Goal: Task Accomplishment & Management: Manage account settings

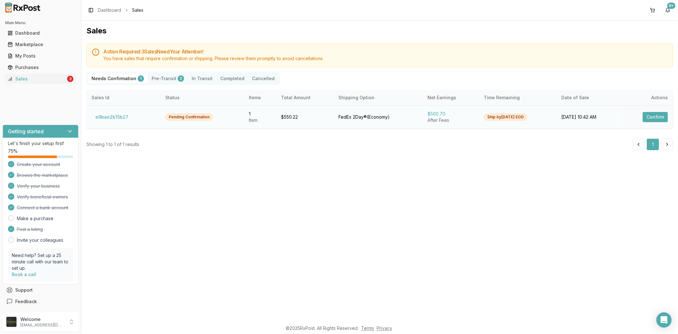
click at [649, 117] on button "Confirm" at bounding box center [655, 117] width 25 height 10
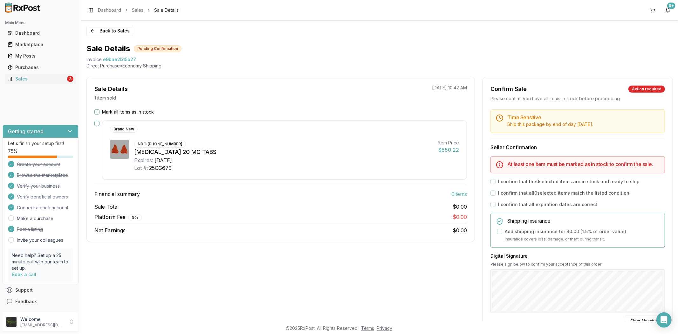
click at [96, 112] on button "Mark all items as in stock" at bounding box center [96, 111] width 5 height 5
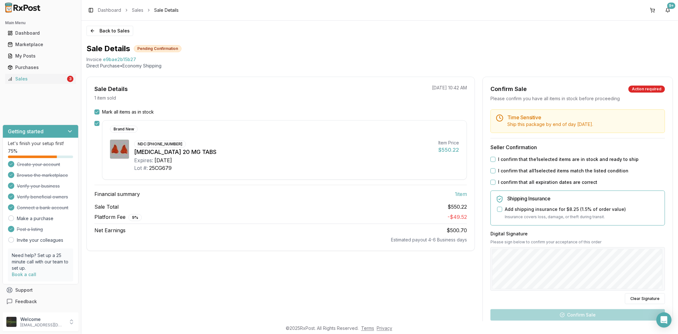
click at [491, 182] on button "I confirm that all expiration dates are correct" at bounding box center [492, 182] width 5 height 5
click at [491, 170] on button "I confirm that all 1 selected items match the listed condition" at bounding box center [492, 170] width 5 height 5
click at [490, 156] on div "I confirm that the 1 selected items are in stock and ready to ship" at bounding box center [577, 159] width 174 height 6
drag, startPoint x: 492, startPoint y: 160, endPoint x: 500, endPoint y: 167, distance: 11.5
click at [493, 160] on button "I confirm that the 1 selected items are in stock and ready to ship" at bounding box center [492, 159] width 5 height 5
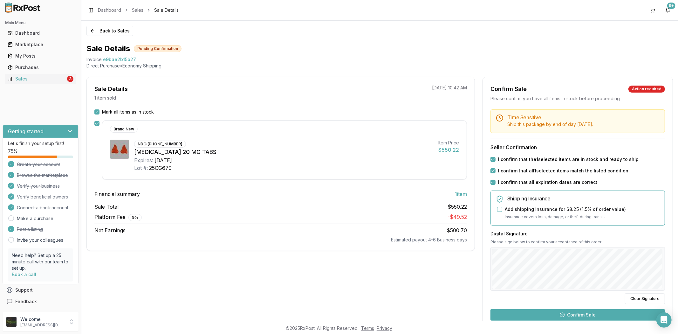
click at [592, 314] on button "Confirm Sale" at bounding box center [577, 314] width 174 height 11
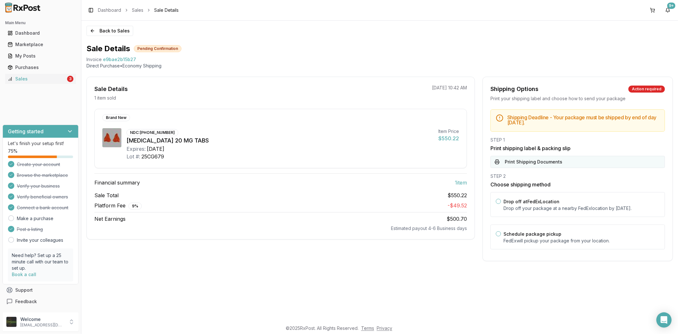
click at [536, 160] on button "Print Shipping Documents" at bounding box center [577, 162] width 174 height 12
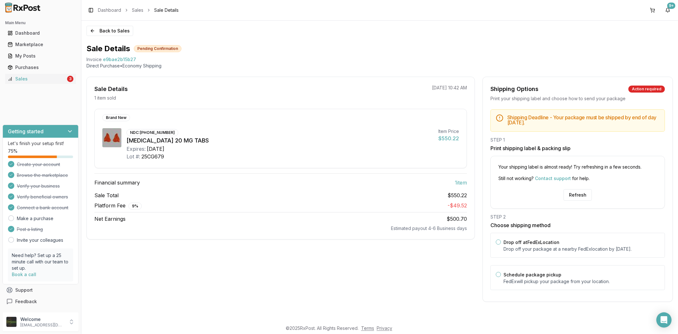
click at [579, 201] on div "Your shipping label is almost ready! Try refreshing in a few seconds. Still not…" at bounding box center [577, 182] width 174 height 53
click at [577, 197] on button "Refresh" at bounding box center [577, 194] width 28 height 11
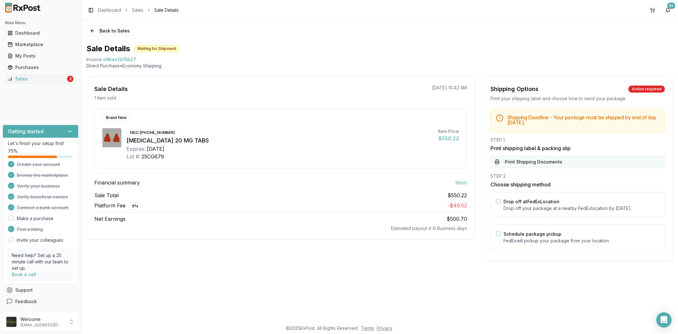
click at [559, 166] on button "Print Shipping Documents" at bounding box center [577, 162] width 174 height 12
click at [92, 29] on button "Back to Sales" at bounding box center [109, 31] width 47 height 10
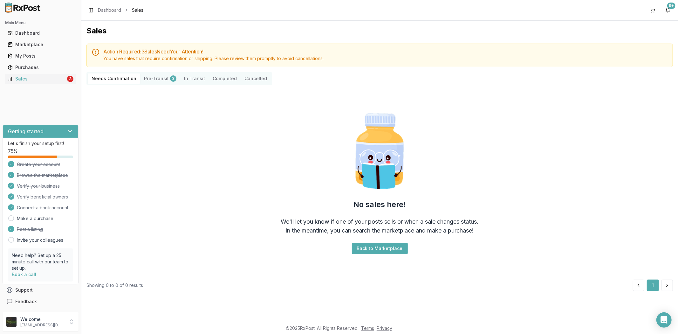
drag, startPoint x: 23, startPoint y: 78, endPoint x: 17, endPoint y: 86, distance: 10.5
click at [22, 78] on div "Sales" at bounding box center [37, 79] width 58 height 6
